Goal: Information Seeking & Learning: Learn about a topic

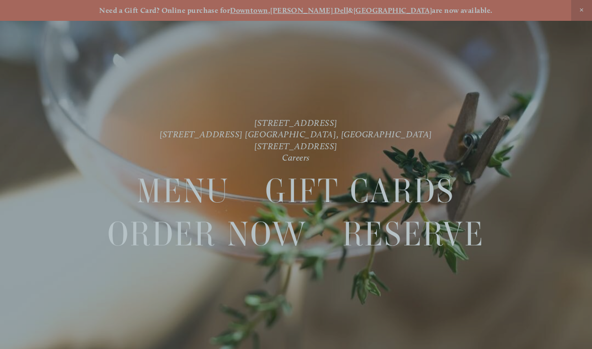
scroll to position [21, 0]
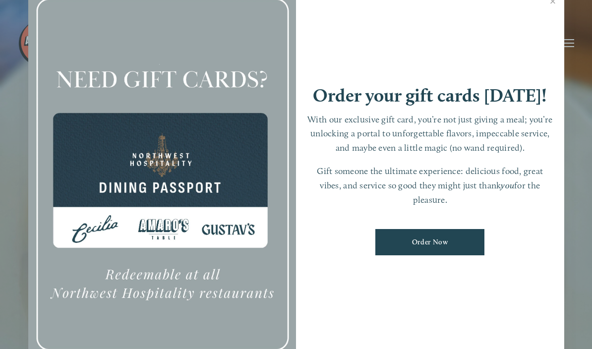
click at [552, 11] on link "Close" at bounding box center [552, 3] width 19 height 28
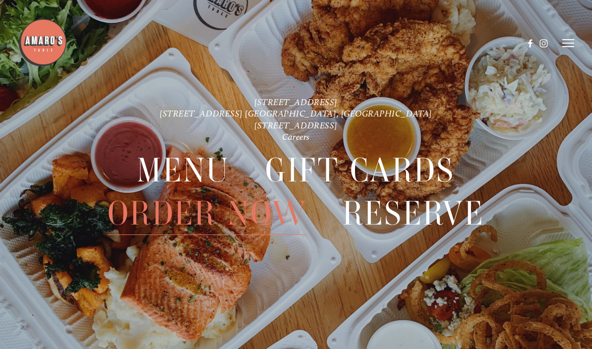
click at [569, 43] on icon at bounding box center [568, 43] width 12 height 9
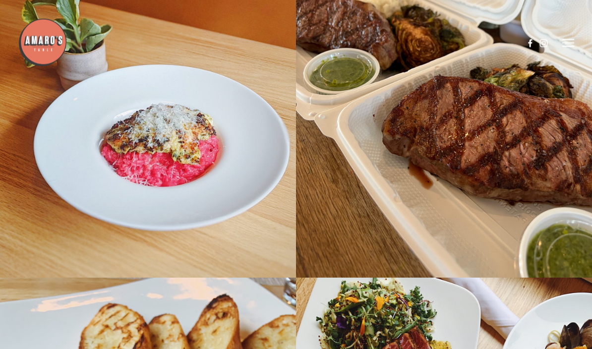
scroll to position [8965, 0]
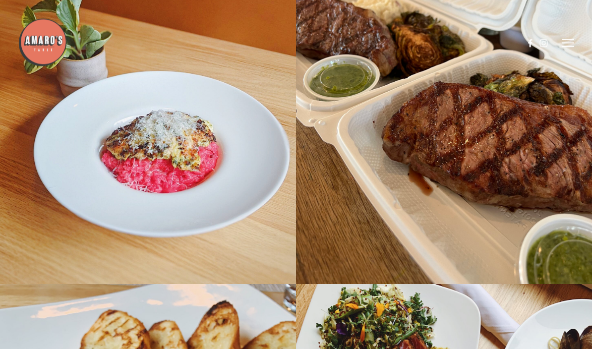
click at [563, 47] on icon at bounding box center [568, 43] width 12 height 9
click at [571, 44] on icon at bounding box center [566, 43] width 9 height 9
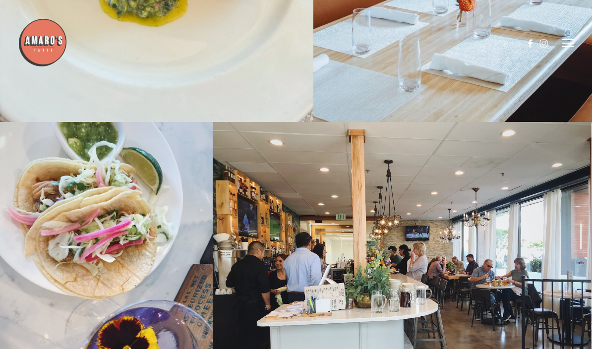
scroll to position [8054, 0]
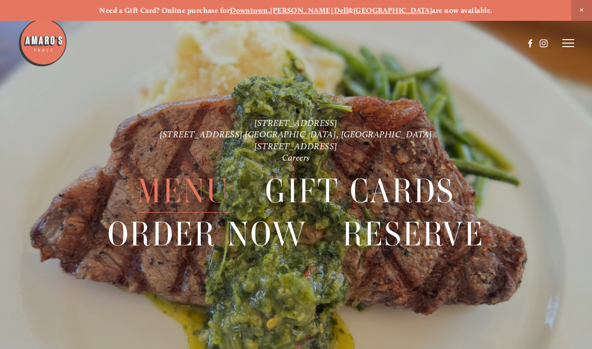
click at [179, 185] on span "Menu" at bounding box center [183, 190] width 93 height 43
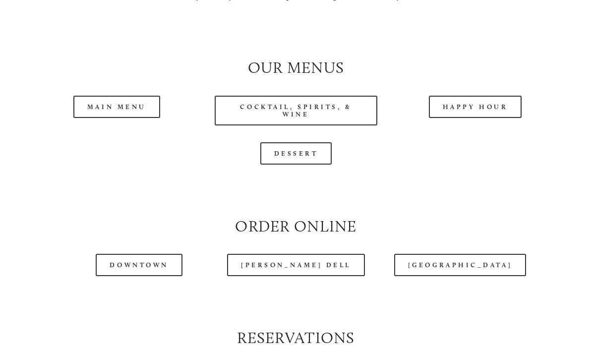
scroll to position [893, 0]
click at [108, 99] on link "Main Menu" at bounding box center [116, 107] width 87 height 22
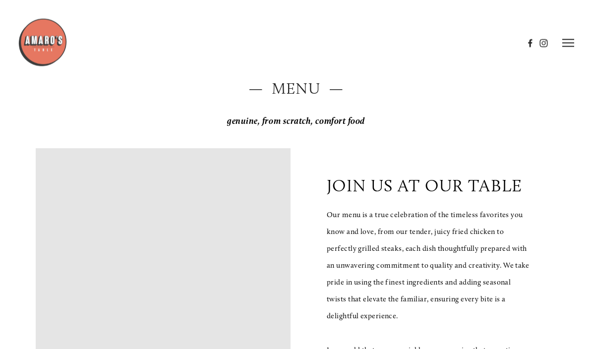
scroll to position [0, 0]
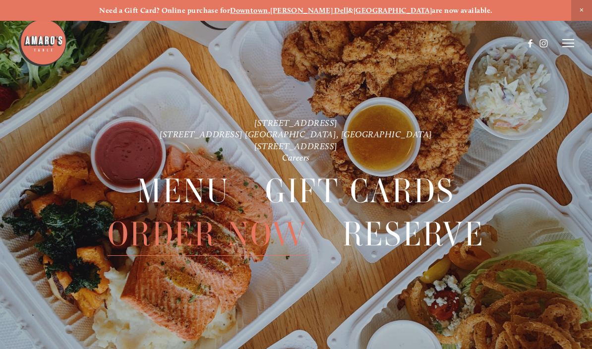
scroll to position [21, 0]
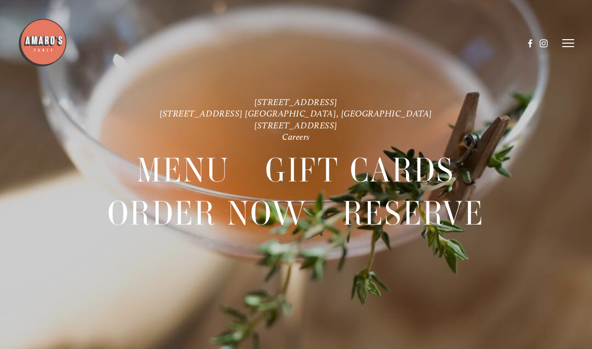
click at [568, 47] on line at bounding box center [568, 47] width 12 height 0
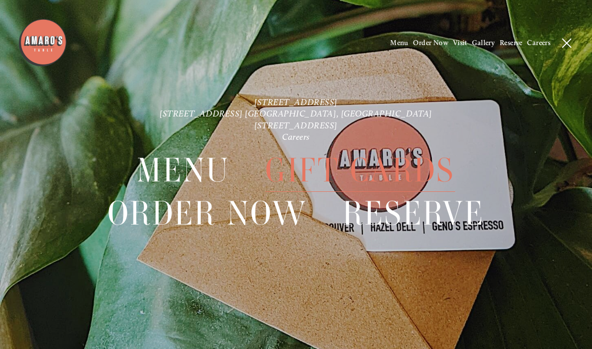
click at [482, 46] on span "Gallery" at bounding box center [483, 43] width 23 height 8
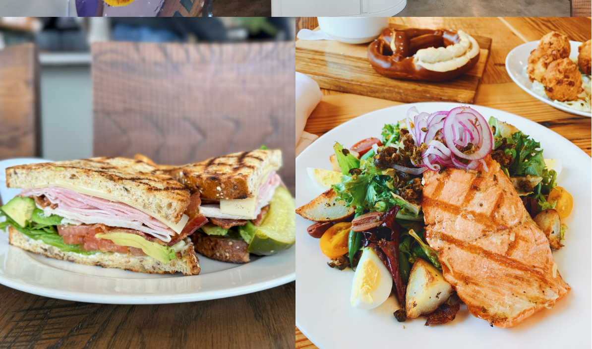
scroll to position [8487, 0]
